Goal: Navigation & Orientation: Find specific page/section

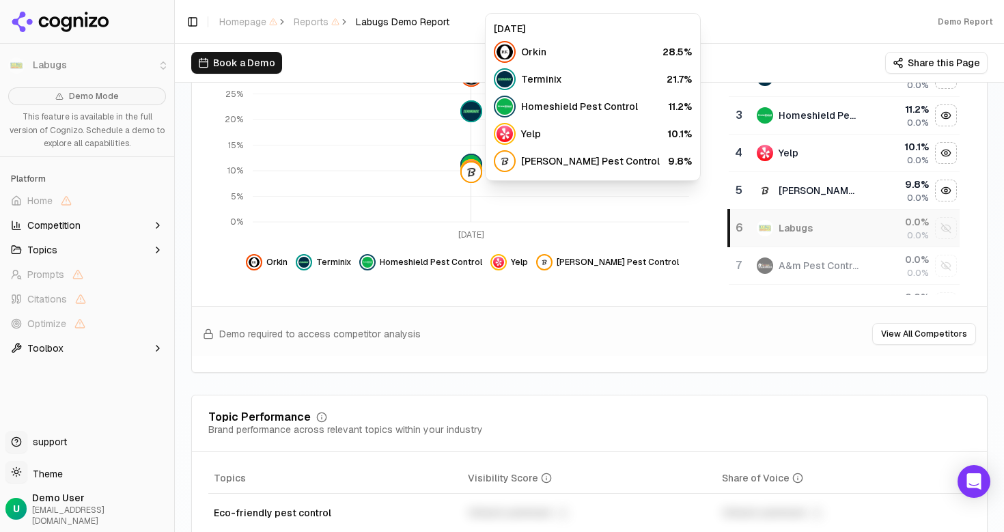
scroll to position [327, 0]
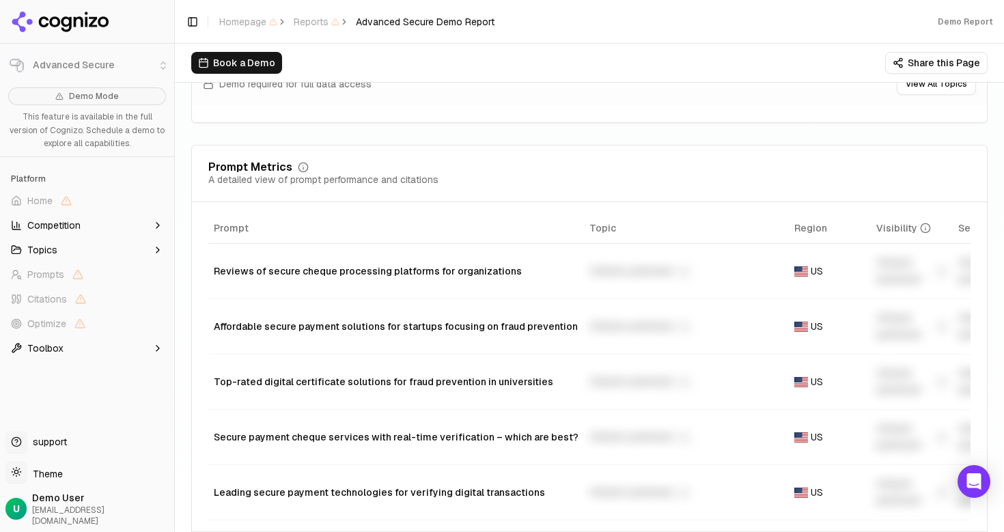
scroll to position [974, 0]
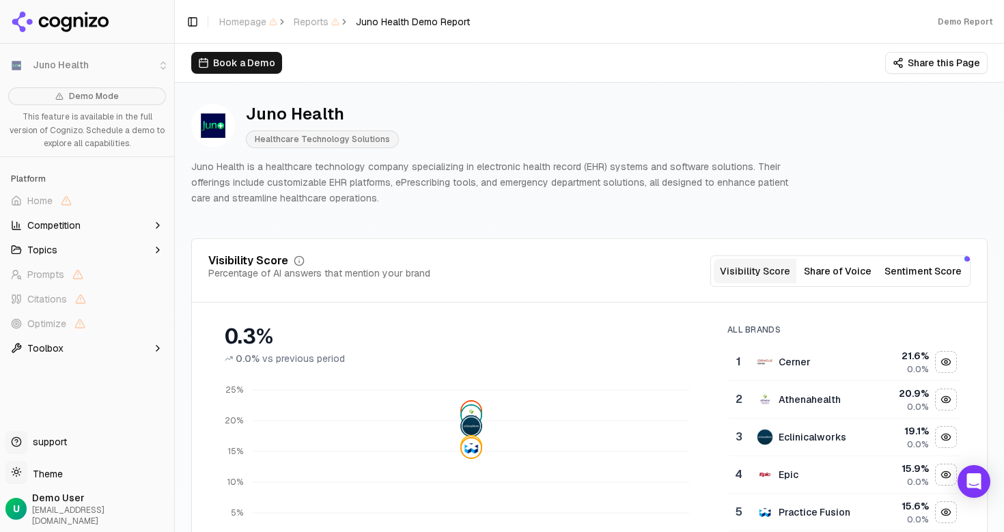
scroll to position [8, 0]
